Goal: Task Accomplishment & Management: Use online tool/utility

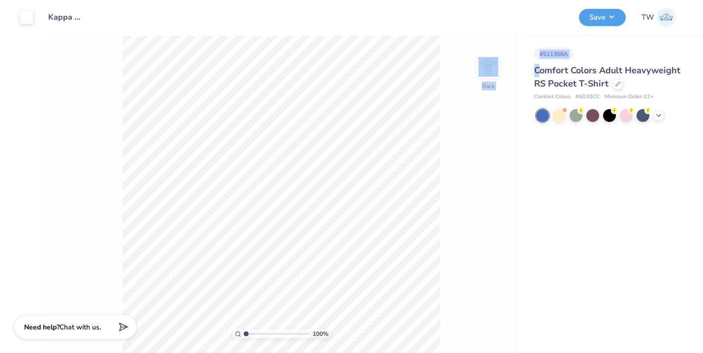
drag, startPoint x: 535, startPoint y: 69, endPoint x: 504, endPoint y: 69, distance: 31.0
click at [504, 69] on div "Art colors Design Title Kappa Sigma Southseas Save TW Image AI Designs Add Text…" at bounding box center [351, 176] width 703 height 353
click at [464, 122] on div "100 % Back" at bounding box center [281, 195] width 474 height 318
click at [603, 118] on div at bounding box center [609, 114] width 13 height 13
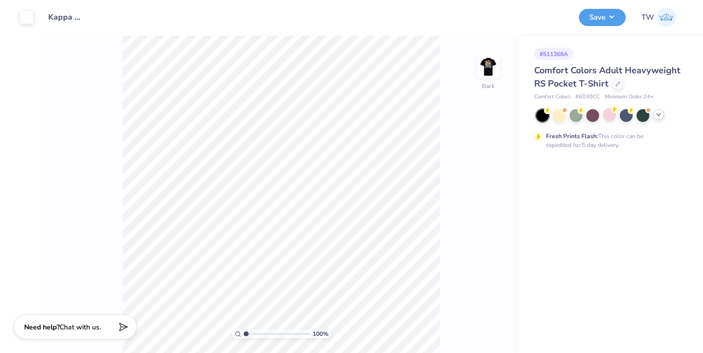
click at [659, 112] on icon at bounding box center [659, 115] width 8 height 8
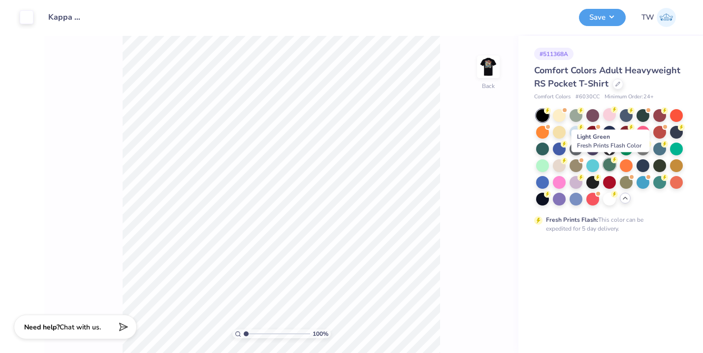
click at [610, 161] on div at bounding box center [609, 165] width 13 height 13
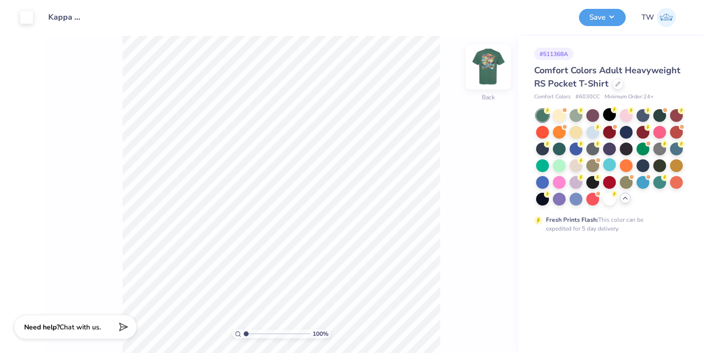
click at [484, 79] on img at bounding box center [488, 66] width 39 height 39
click at [488, 64] on img at bounding box center [488, 66] width 39 height 39
click at [491, 72] on img at bounding box center [488, 66] width 39 height 39
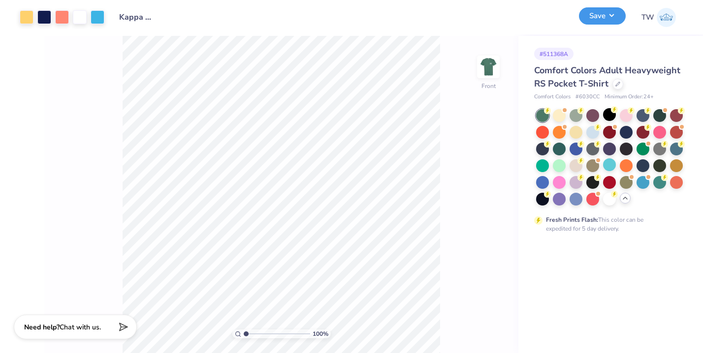
click at [598, 20] on button "Save" at bounding box center [602, 15] width 47 height 17
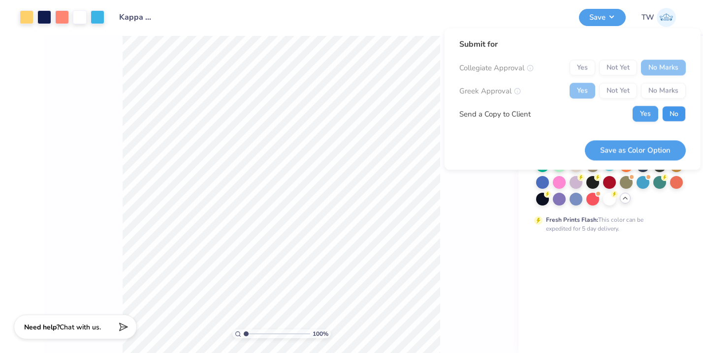
click at [670, 113] on button "No" at bounding box center [674, 114] width 24 height 16
click at [653, 151] on button "Save as Color Option" at bounding box center [635, 150] width 101 height 20
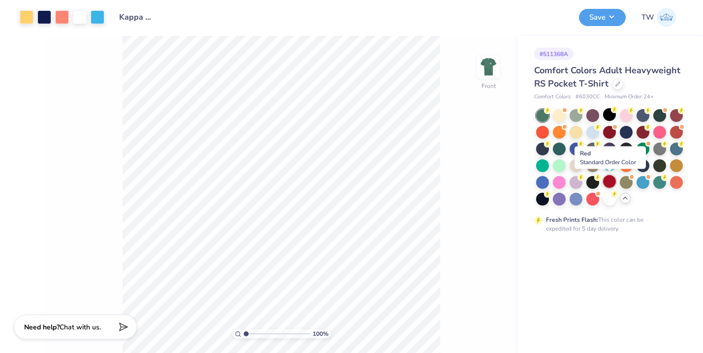
click at [609, 185] on div at bounding box center [609, 181] width 13 height 13
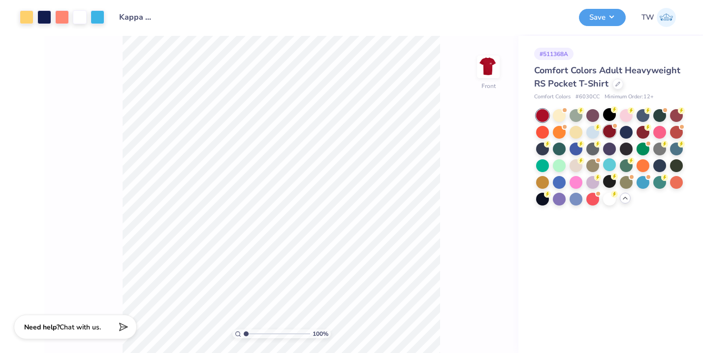
click at [610, 134] on div at bounding box center [609, 131] width 13 height 13
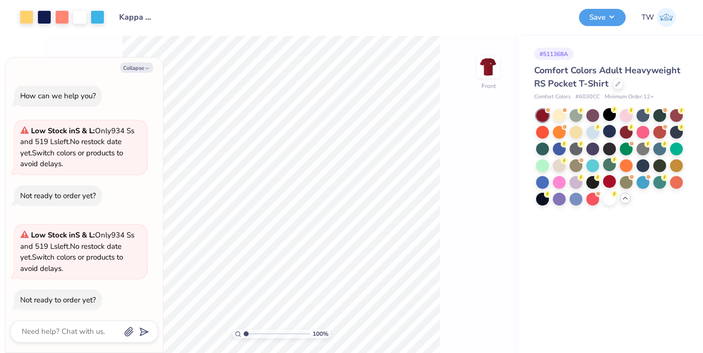
scroll to position [7, 0]
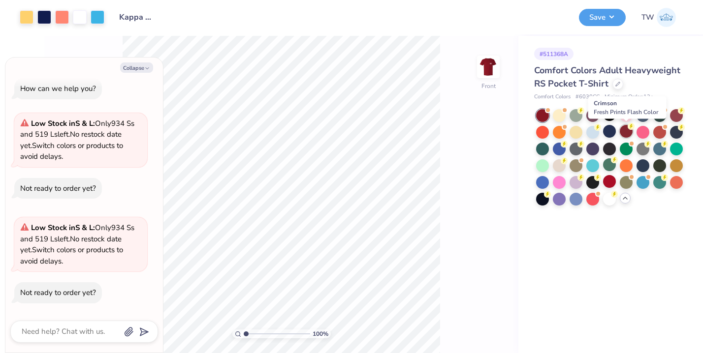
click at [628, 132] on div at bounding box center [626, 131] width 13 height 13
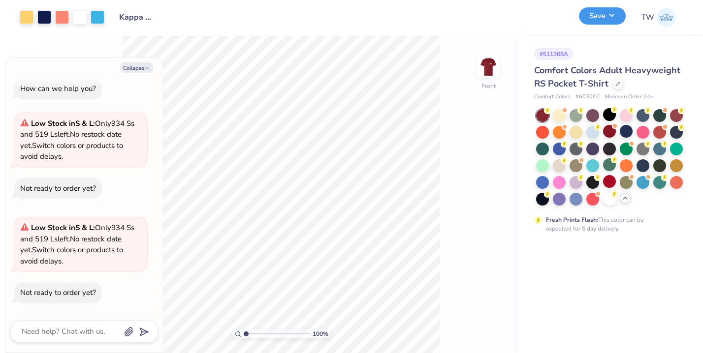
click at [607, 24] on button "Save" at bounding box center [602, 15] width 47 height 17
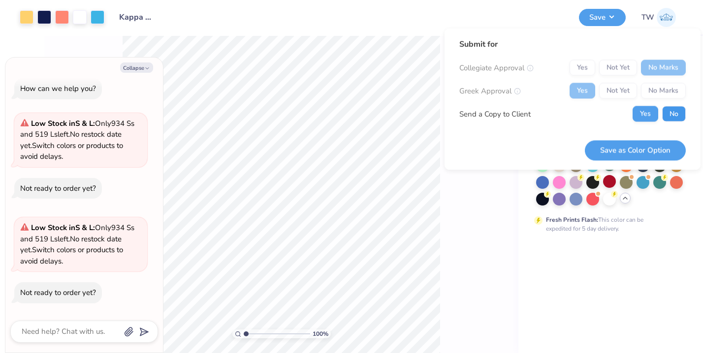
click at [674, 116] on button "No" at bounding box center [674, 114] width 24 height 16
click at [646, 152] on button "Save as Color Option" at bounding box center [635, 150] width 101 height 20
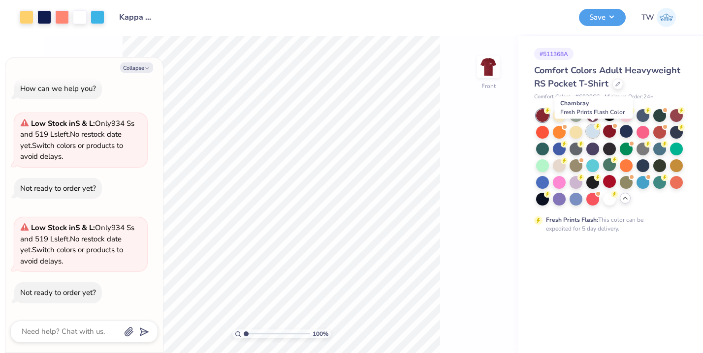
click at [595, 130] on div at bounding box center [592, 131] width 13 height 13
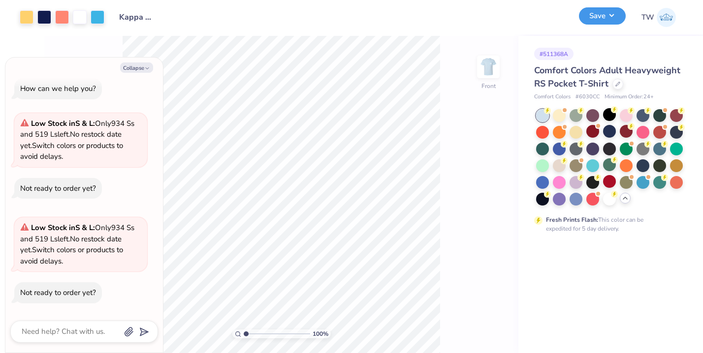
click at [615, 22] on button "Save" at bounding box center [602, 15] width 47 height 17
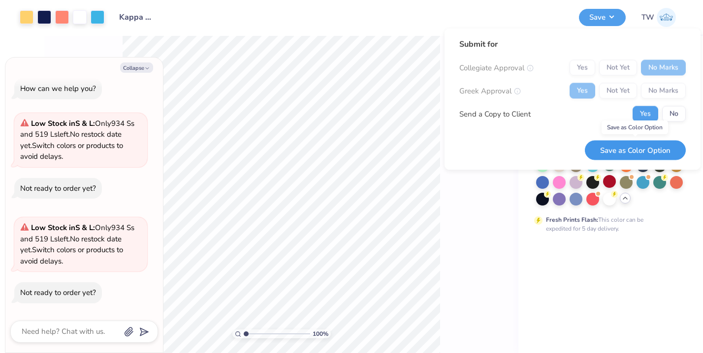
click at [645, 146] on button "Save as Color Option" at bounding box center [635, 150] width 101 height 20
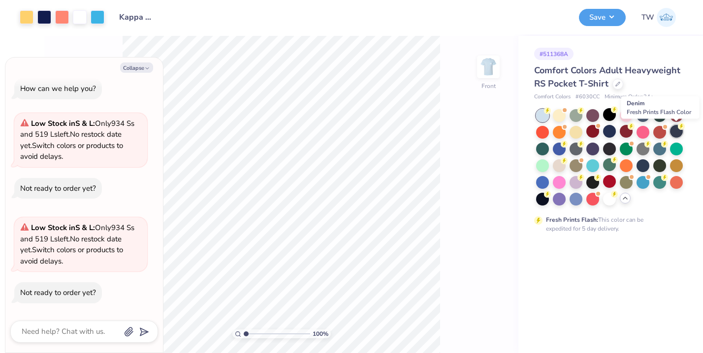
click at [681, 134] on div at bounding box center [676, 131] width 13 height 13
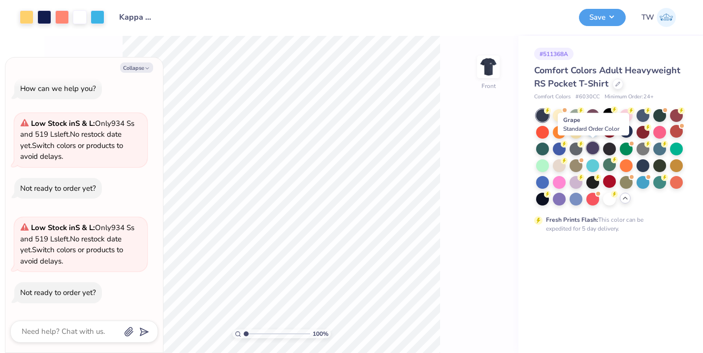
click at [592, 148] on div at bounding box center [592, 148] width 13 height 13
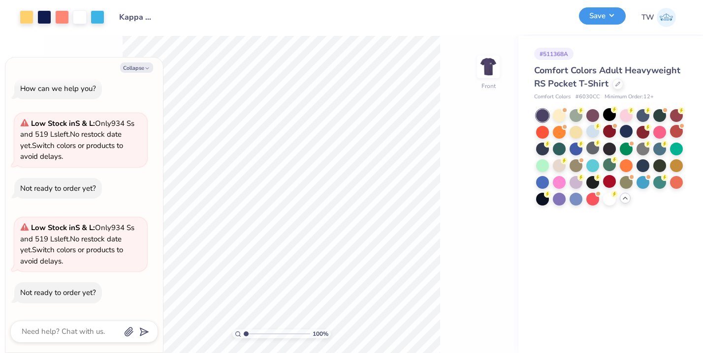
click at [615, 13] on button "Save" at bounding box center [602, 15] width 47 height 17
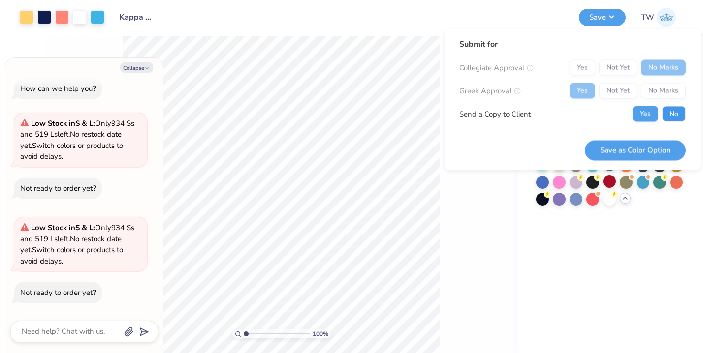
click at [668, 112] on button "No" at bounding box center [674, 114] width 24 height 16
click at [656, 152] on button "Save as Color Option" at bounding box center [635, 150] width 101 height 20
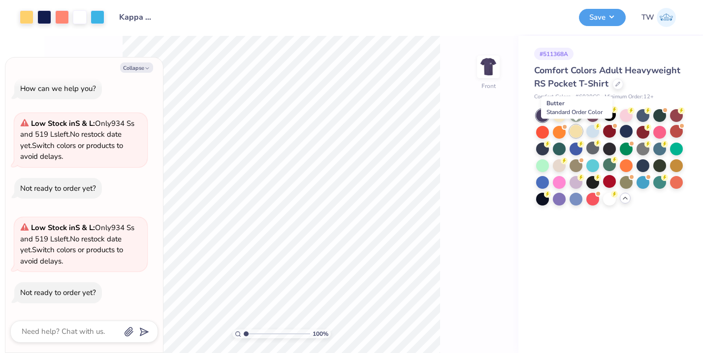
click at [574, 132] on div at bounding box center [576, 131] width 13 height 13
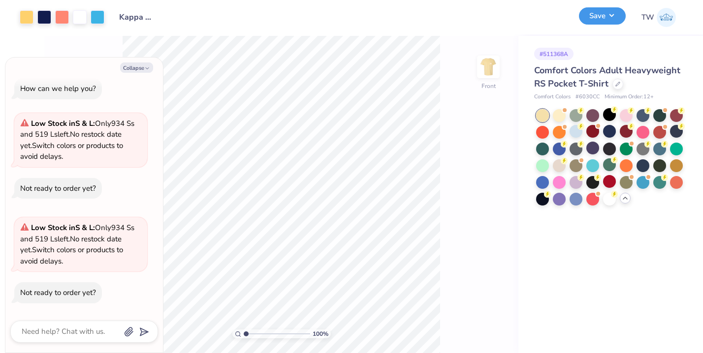
click at [602, 22] on button "Save" at bounding box center [602, 15] width 47 height 17
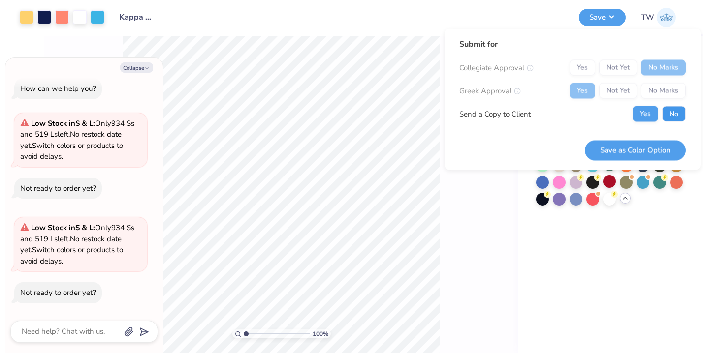
click at [671, 109] on button "No" at bounding box center [674, 114] width 24 height 16
click at [634, 162] on div "Submit for Collegiate Approval Yes Not Yet No Marks Greek Approval Yes Not Yet …" at bounding box center [573, 100] width 256 height 142
click at [640, 151] on button "Save as Color Option" at bounding box center [635, 150] width 101 height 20
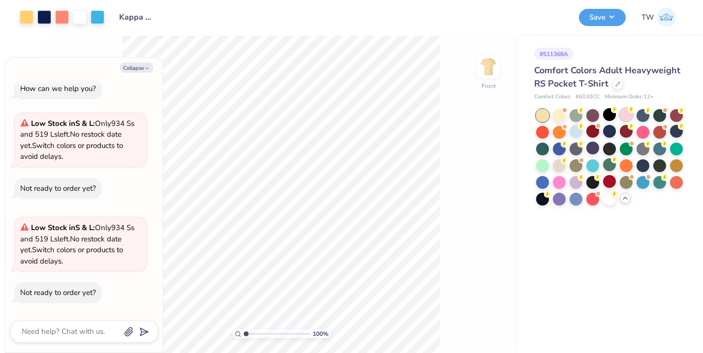
click at [628, 119] on div at bounding box center [626, 114] width 13 height 13
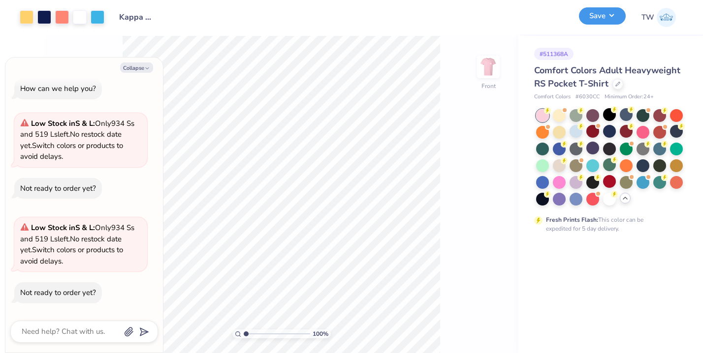
click at [600, 17] on button "Save" at bounding box center [602, 15] width 47 height 17
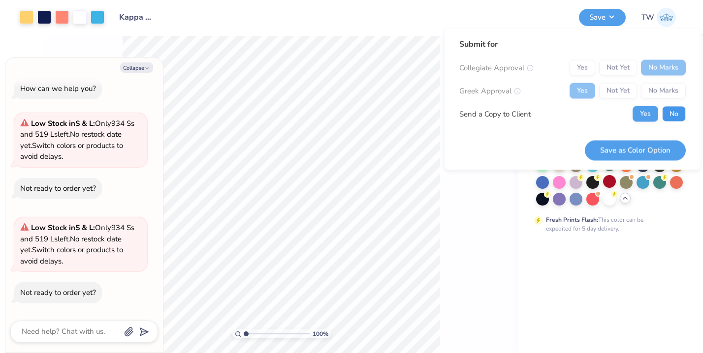
click at [668, 111] on button "No" at bounding box center [674, 114] width 24 height 16
click at [643, 148] on button "Save as Color Option" at bounding box center [635, 150] width 101 height 20
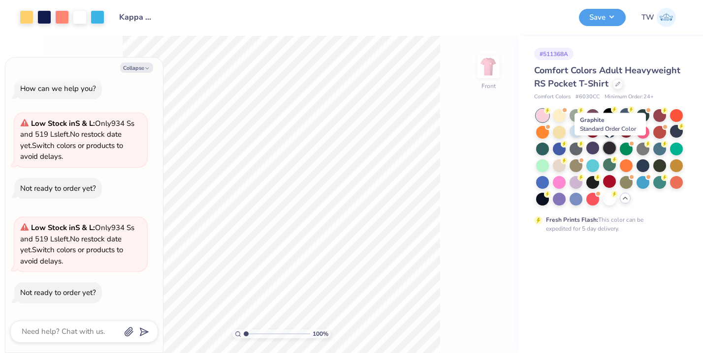
click at [610, 148] on div at bounding box center [609, 148] width 13 height 13
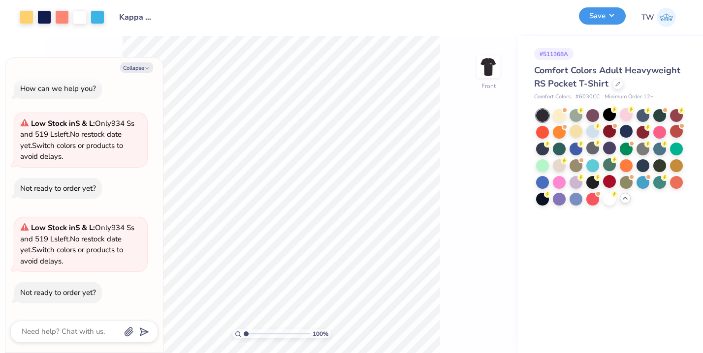
click at [605, 18] on button "Save" at bounding box center [602, 15] width 47 height 17
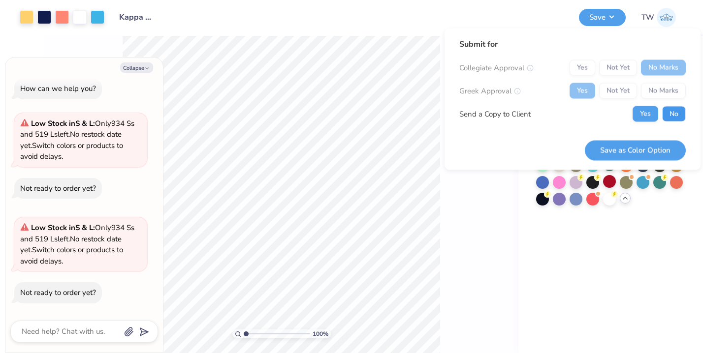
click at [679, 119] on button "No" at bounding box center [674, 114] width 24 height 16
click at [667, 155] on button "Save as Color Option" at bounding box center [635, 150] width 101 height 20
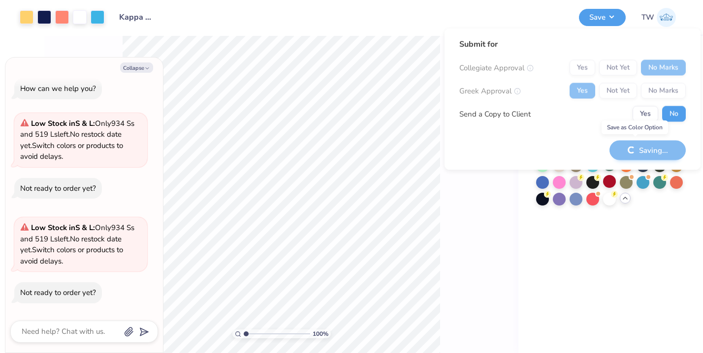
type textarea "x"
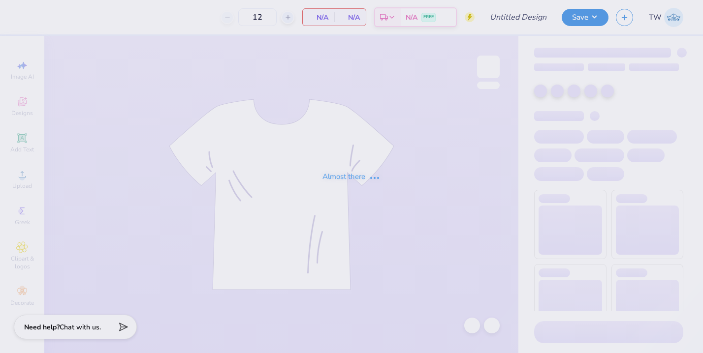
type input "Kappa Sigma Southseas"
type input "60"
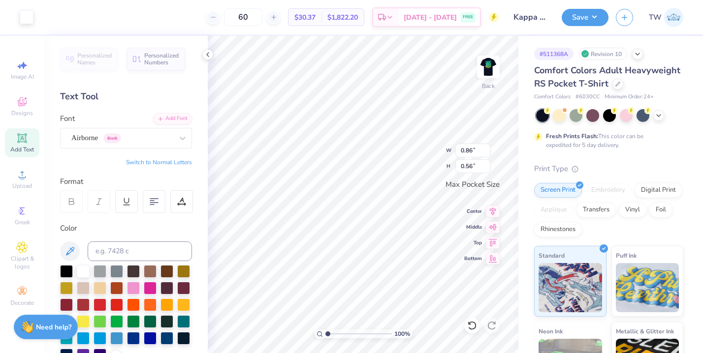
type input "0.86"
type input "0.56"
type input "1.21"
type input "0.79"
type input "0.78"
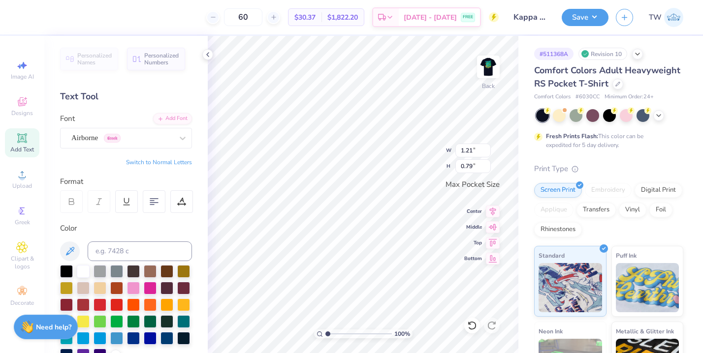
type input "0.91"
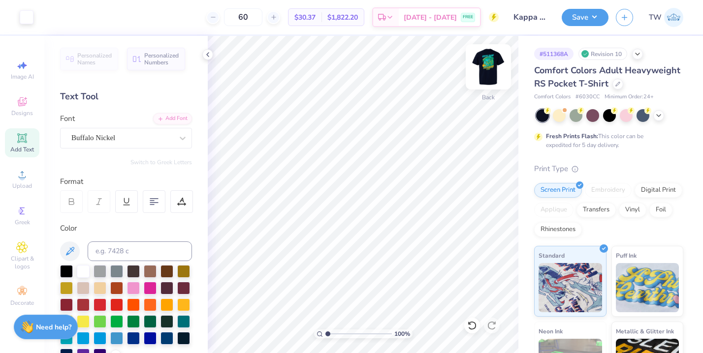
click at [485, 73] on img at bounding box center [488, 66] width 39 height 39
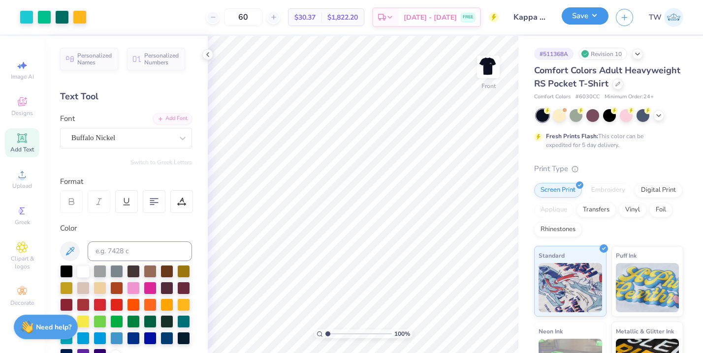
click at [581, 16] on button "Save" at bounding box center [585, 15] width 47 height 17
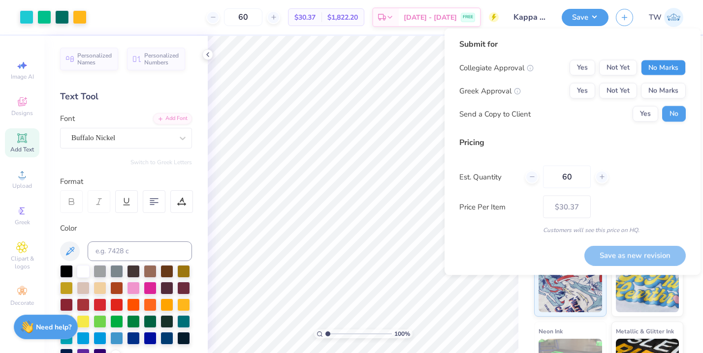
click at [658, 67] on button "No Marks" at bounding box center [663, 68] width 45 height 16
click at [584, 90] on button "Yes" at bounding box center [583, 91] width 26 height 16
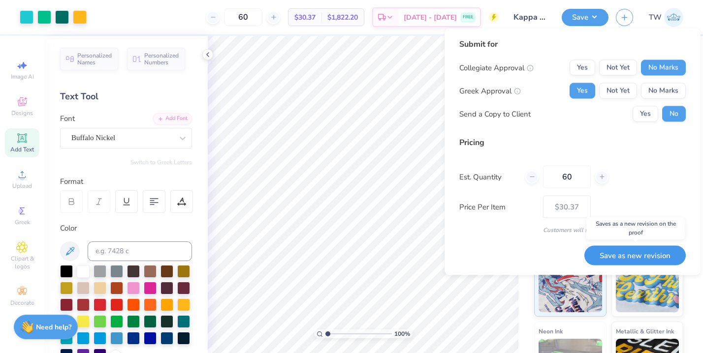
click at [615, 258] on button "Save as new revision" at bounding box center [634, 256] width 101 height 20
type input "$30.37"
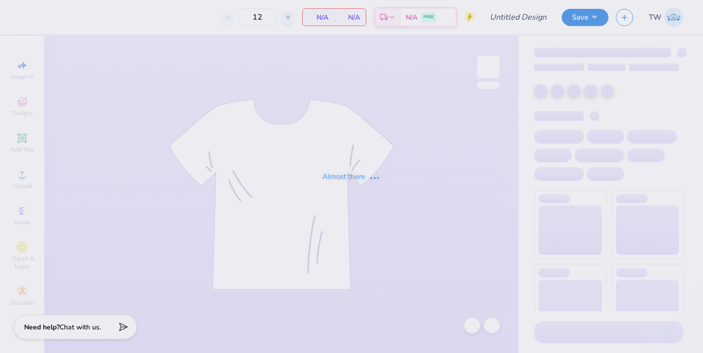
type input "Kappa Sigma Southseas"
type input "60"
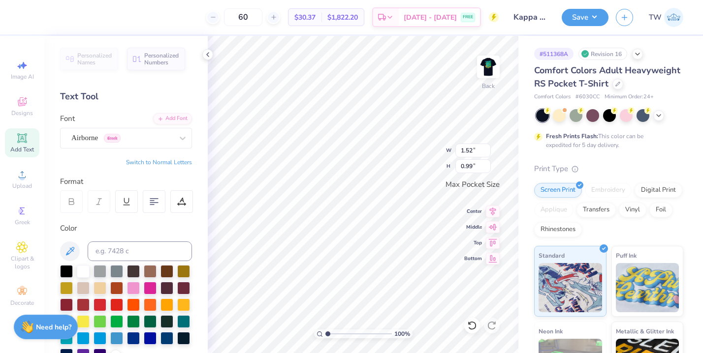
type input "1.52"
type input "0.99"
type input "0.78"
type input "0.91"
type input "0.70"
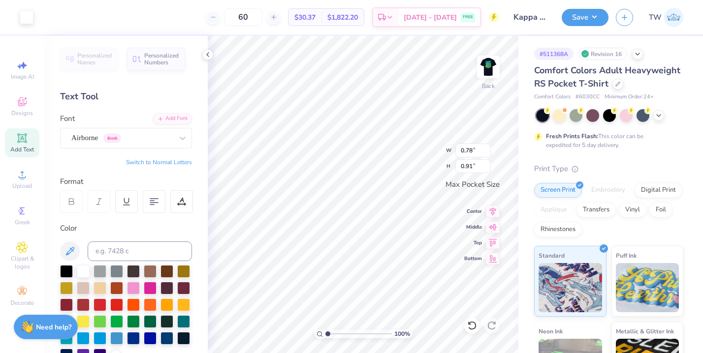
type input "0.81"
type input "1.52"
type input "0.99"
type input "0.70"
type input "0.81"
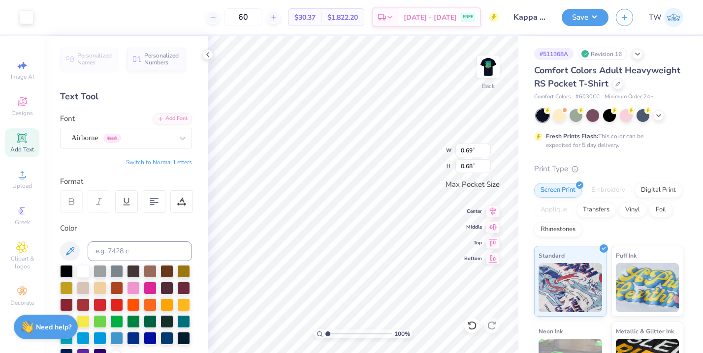
type input "0.69"
type input "0.68"
click at [470, 323] on icon at bounding box center [472, 325] width 8 height 9
click at [471, 329] on icon at bounding box center [472, 325] width 8 height 9
type input "0.87"
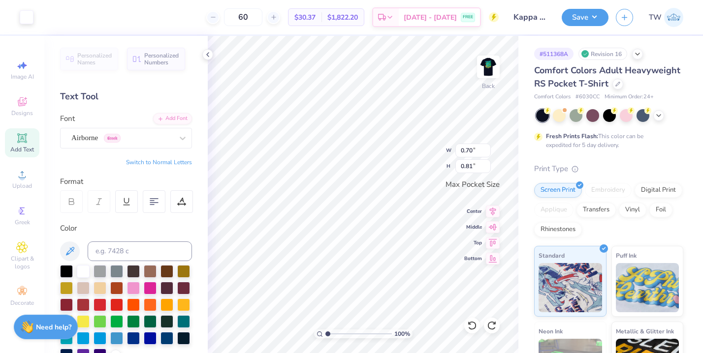
type input "1.01"
click at [583, 19] on button "Save" at bounding box center [585, 15] width 47 height 17
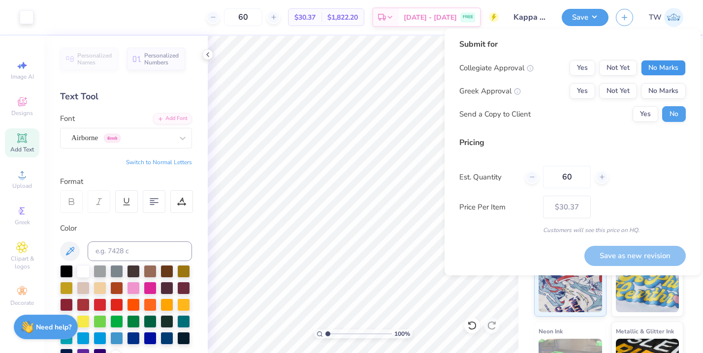
click at [662, 75] on button "No Marks" at bounding box center [663, 68] width 45 height 16
click at [597, 93] on div "Yes Not Yet No Marks" at bounding box center [628, 91] width 116 height 16
click at [587, 93] on button "Yes" at bounding box center [583, 91] width 26 height 16
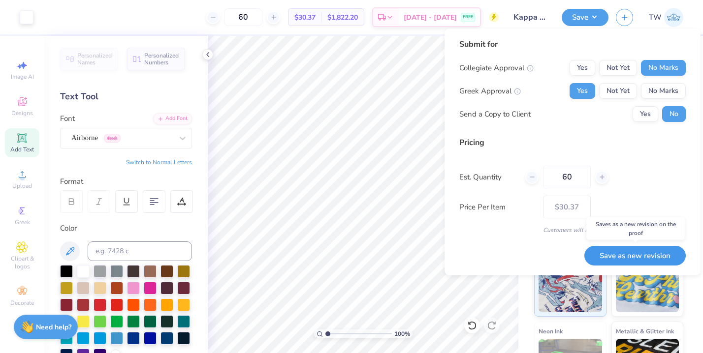
click at [639, 251] on button "Save as new revision" at bounding box center [634, 256] width 101 height 20
type input "$30.37"
